Goal: Check status: Check status

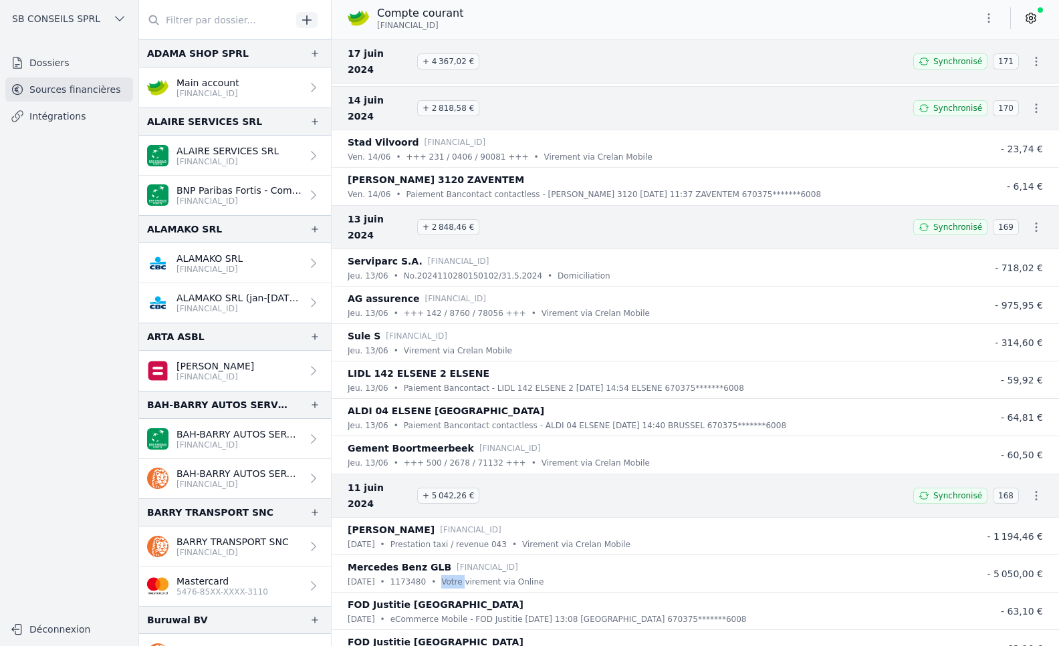
click at [51, 116] on link "Intégrations" at bounding box center [69, 116] width 128 height 24
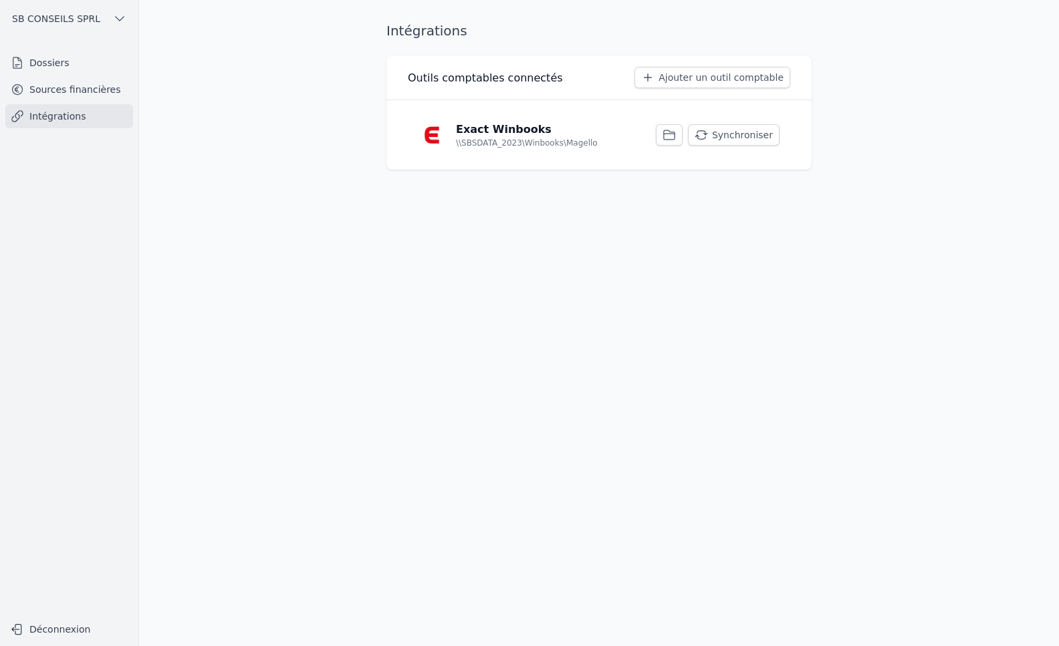
click at [755, 132] on button "Synchroniser" at bounding box center [734, 134] width 92 height 21
click at [65, 88] on link "Sources financières" at bounding box center [69, 90] width 128 height 24
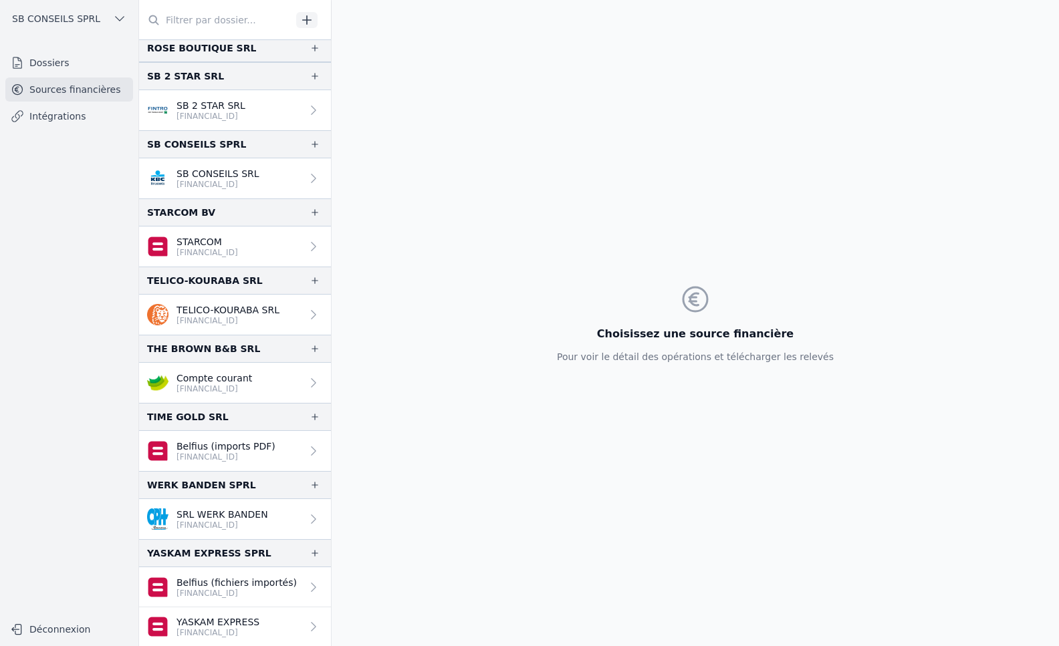
scroll to position [1481, 0]
click at [265, 519] on link "SRL WERK BANDEN [FINANCIAL_ID]" at bounding box center [235, 519] width 192 height 40
